Goal: Complete application form

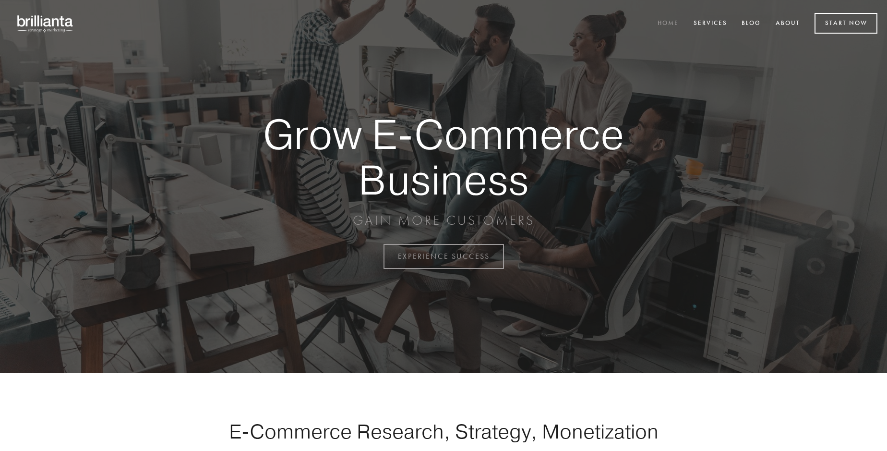
scroll to position [2517, 0]
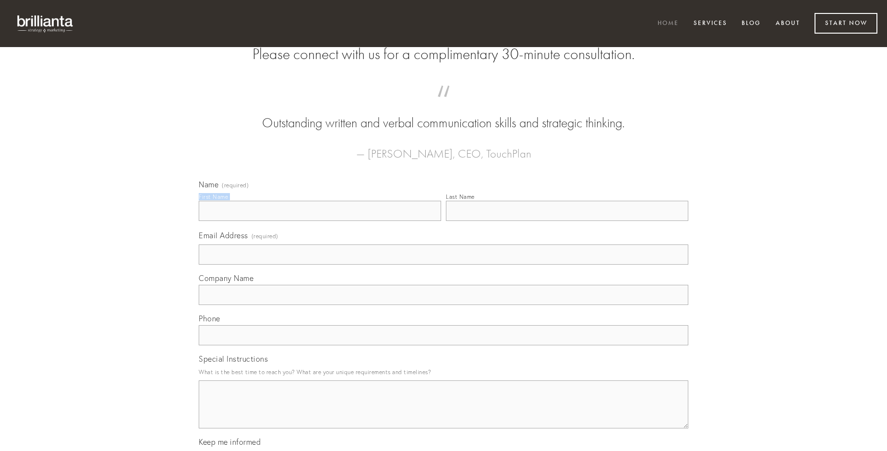
type input "[PERSON_NAME]"
click at [567, 221] on input "Last Name" at bounding box center [567, 211] width 242 height 20
type input "[PERSON_NAME]"
click at [444, 265] on input "Email Address (required)" at bounding box center [444, 254] width 490 height 20
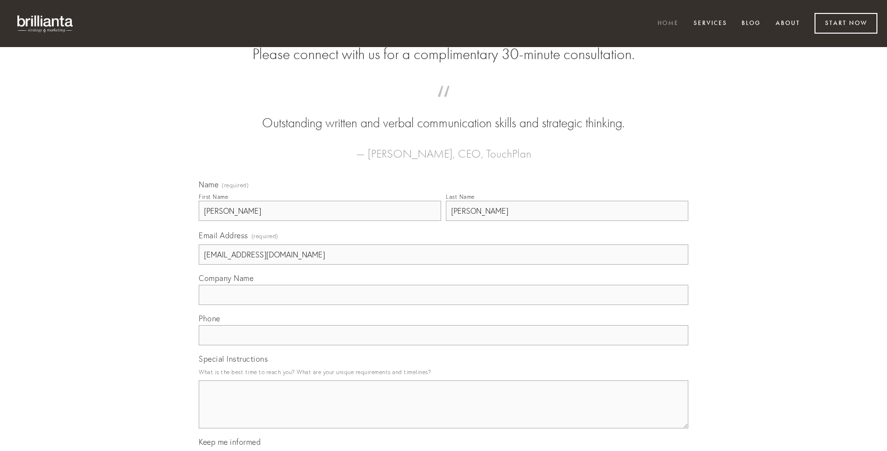
type input "[EMAIL_ADDRESS][DOMAIN_NAME]"
click at [444, 305] on input "Company Name" at bounding box center [444, 295] width 490 height 20
type input "dolorem"
click at [444, 345] on input "text" at bounding box center [444, 335] width 490 height 20
click at [444, 413] on textarea "Special Instructions" at bounding box center [444, 404] width 490 height 48
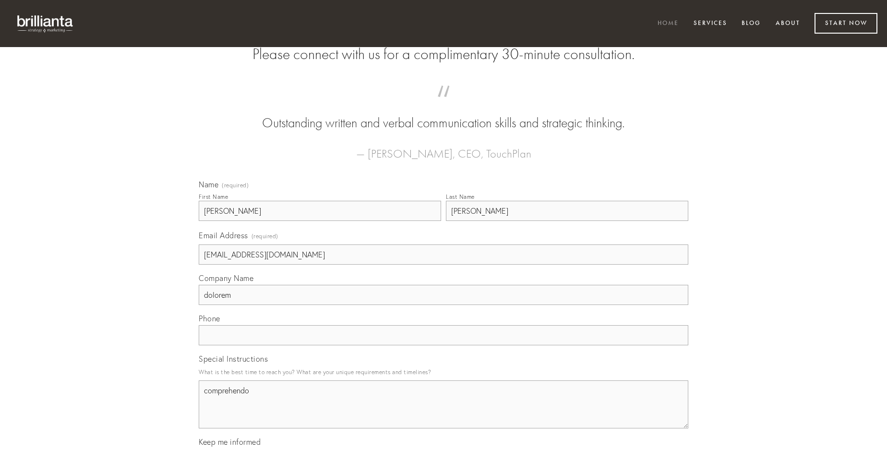
type textarea "comprehendo"
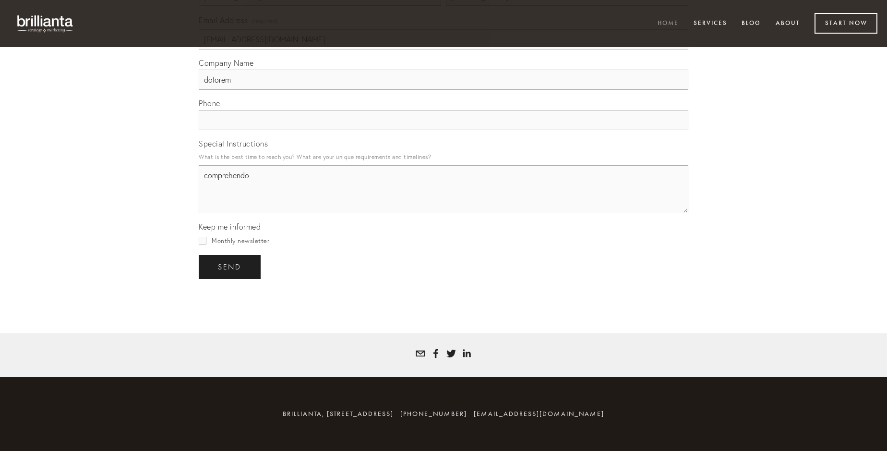
click at [230, 266] on span "send" at bounding box center [230, 267] width 24 height 9
